Goal: Communication & Community: Answer question/provide support

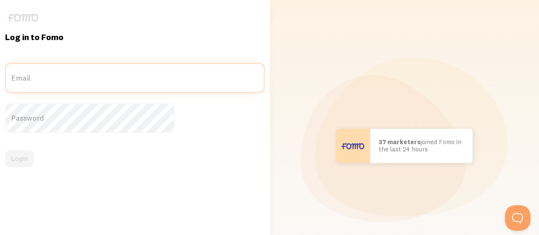
type input "accounts@icrunchdata.com"
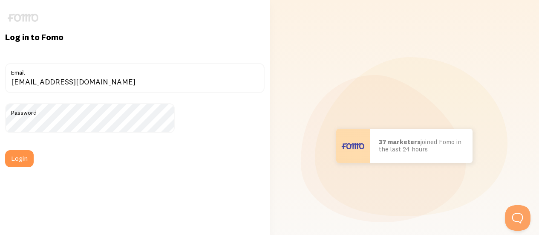
click at [120, 154] on div "Login" at bounding box center [135, 158] width 260 height 17
click at [34, 163] on button "Login" at bounding box center [19, 158] width 29 height 17
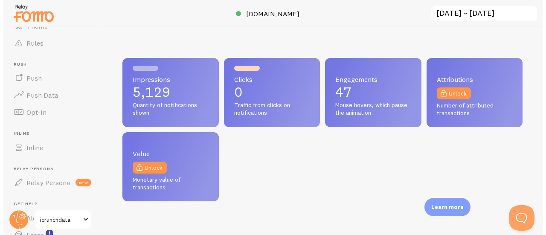
scroll to position [224, 400]
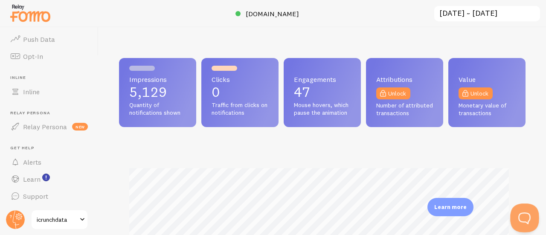
click at [517, 215] on button "Open Beacon popover" at bounding box center [523, 216] width 26 height 26
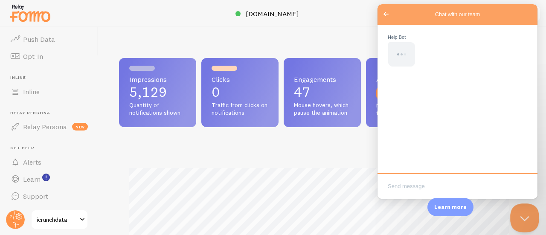
scroll to position [0, 0]
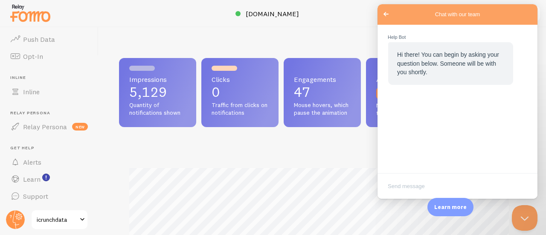
click at [387, 13] on span "Go back" at bounding box center [386, 14] width 10 height 10
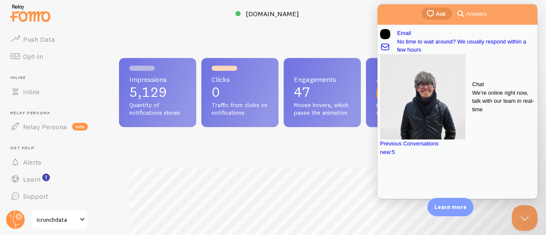
click at [472, 95] on span "We’re online right now, talk with our team in real-time" at bounding box center [503, 101] width 63 height 25
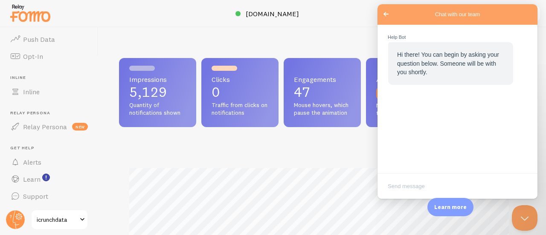
click at [385, 15] on span "Go back" at bounding box center [386, 14] width 10 height 10
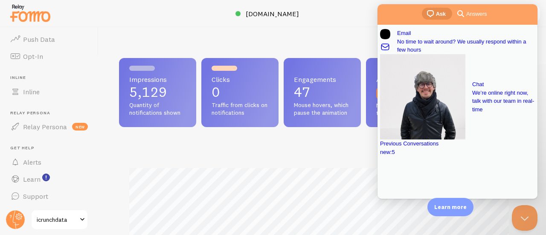
click at [493, 156] on div "new : 5" at bounding box center [457, 152] width 155 height 9
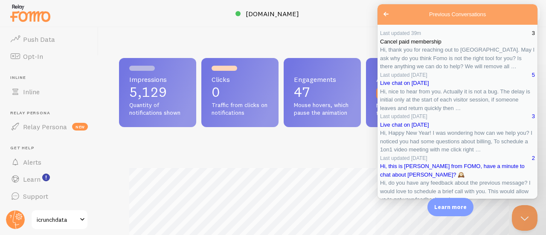
click at [466, 67] on span "Hi, thank you for reaching out to [GEOGRAPHIC_DATA]. May I ask why do you think…" at bounding box center [457, 57] width 154 height 23
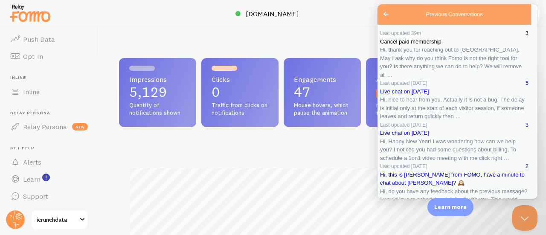
scroll to position [148, 0]
type textarea "Our ever business needs have changed, but I wanted to know by default what happ…"
